Goal: Navigation & Orientation: Find specific page/section

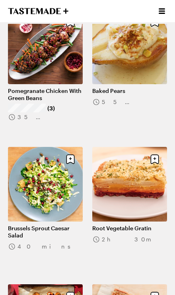
scroll to position [183, 0]
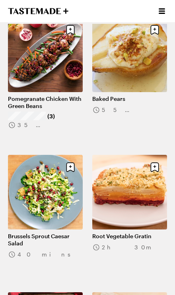
click at [163, 7] on icon "Open menu" at bounding box center [162, 11] width 10 height 10
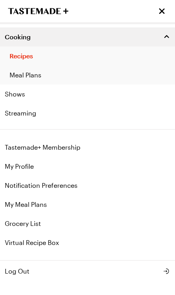
click at [22, 79] on link "Meal Plans" at bounding box center [87, 74] width 175 height 19
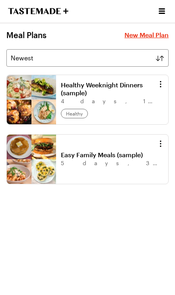
click at [61, 97] on link "Healthy Weeknight Dinners (sample)" at bounding box center [108, 89] width 94 height 16
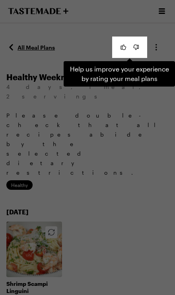
click at [149, 232] on div "Help us improve your experience by rating your meal plans . Press Escape to dis…" at bounding box center [87, 147] width 175 height 295
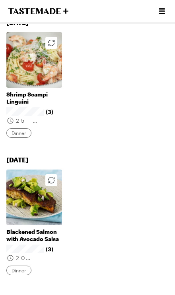
scroll to position [190, 0]
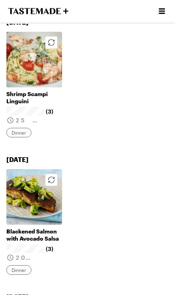
click at [22, 13] on icon "To Tastemade Home Page" at bounding box center [38, 11] width 60 height 6
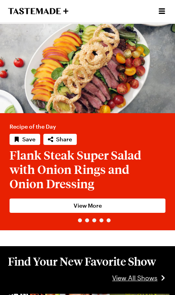
click at [159, 13] on icon "Open menu" at bounding box center [162, 11] width 10 height 10
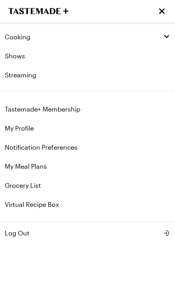
click at [14, 129] on link "My Profile" at bounding box center [87, 128] width 175 height 19
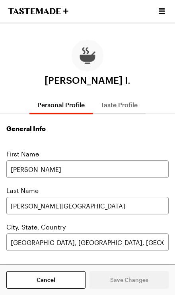
click at [138, 106] on button "Taste Profile" at bounding box center [118, 104] width 53 height 19
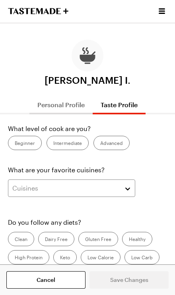
click at [161, 10] on icon "Open menu" at bounding box center [161, 11] width 6 height 6
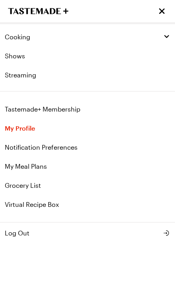
click at [15, 58] on link "Shows" at bounding box center [87, 55] width 175 height 19
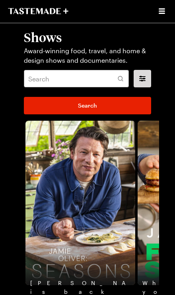
click at [161, 12] on icon "Open menu" at bounding box center [162, 11] width 10 height 10
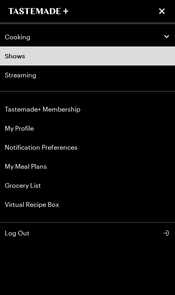
click at [15, 148] on link "Notification Preferences" at bounding box center [87, 147] width 175 height 19
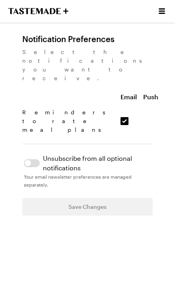
click at [166, 6] on span at bounding box center [161, 11] width 10 height 10
click at [159, 13] on icon "Open menu" at bounding box center [161, 11] width 6 height 6
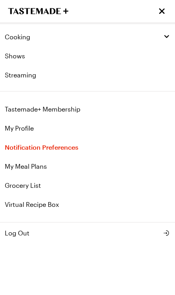
click at [54, 203] on link "Virtual Recipe Box" at bounding box center [87, 204] width 175 height 19
